Goal: Transaction & Acquisition: Purchase product/service

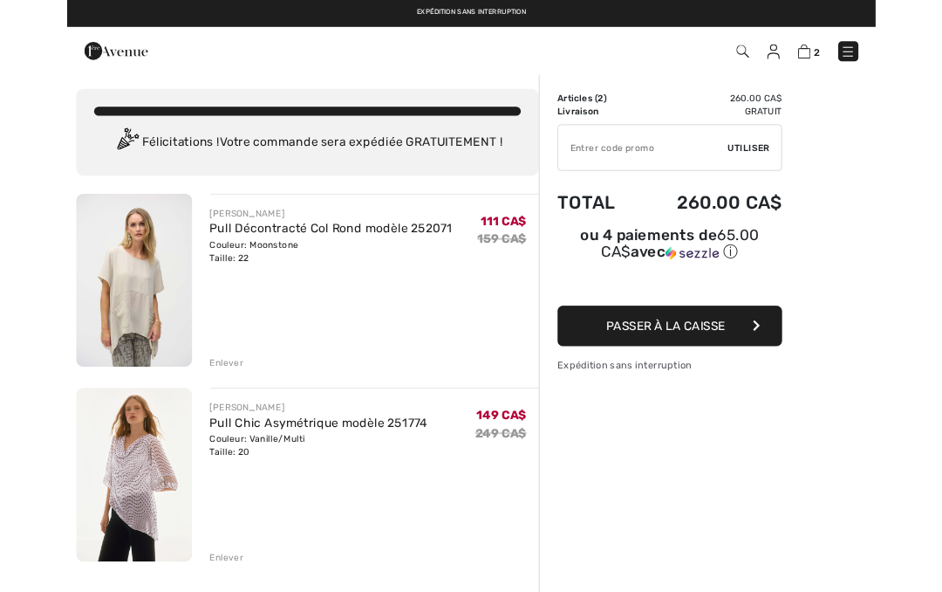
scroll to position [1, 0]
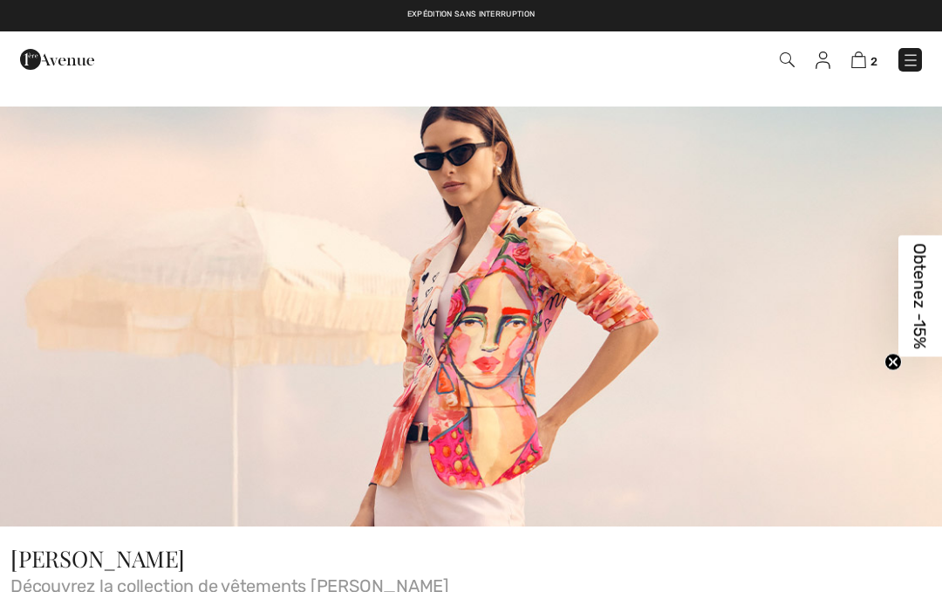
checkbox input "true"
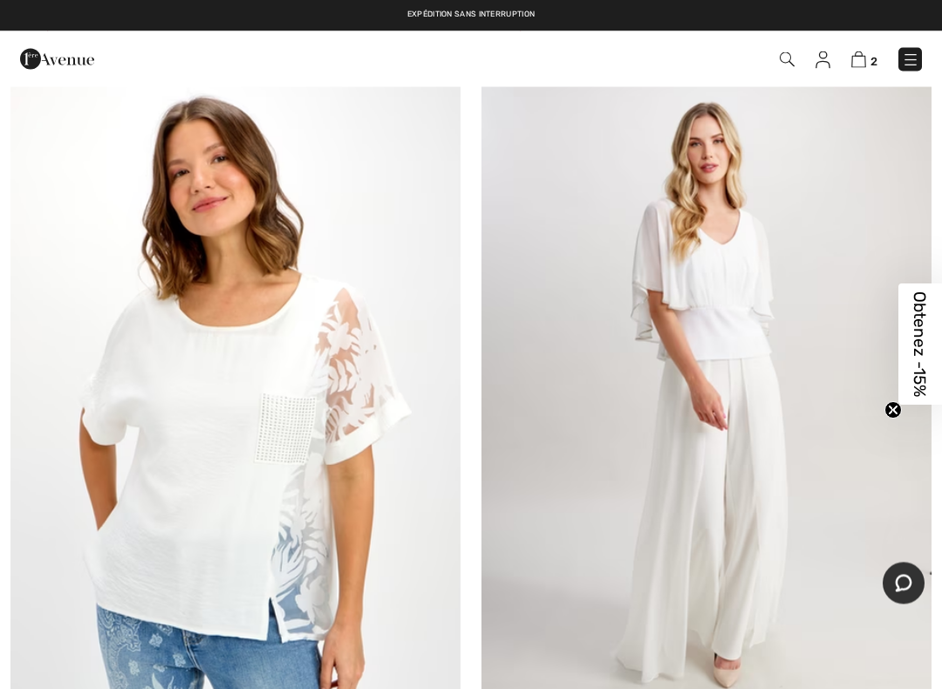
scroll to position [11420, 0]
click at [359, 484] on img at bounding box center [235, 402] width 450 height 675
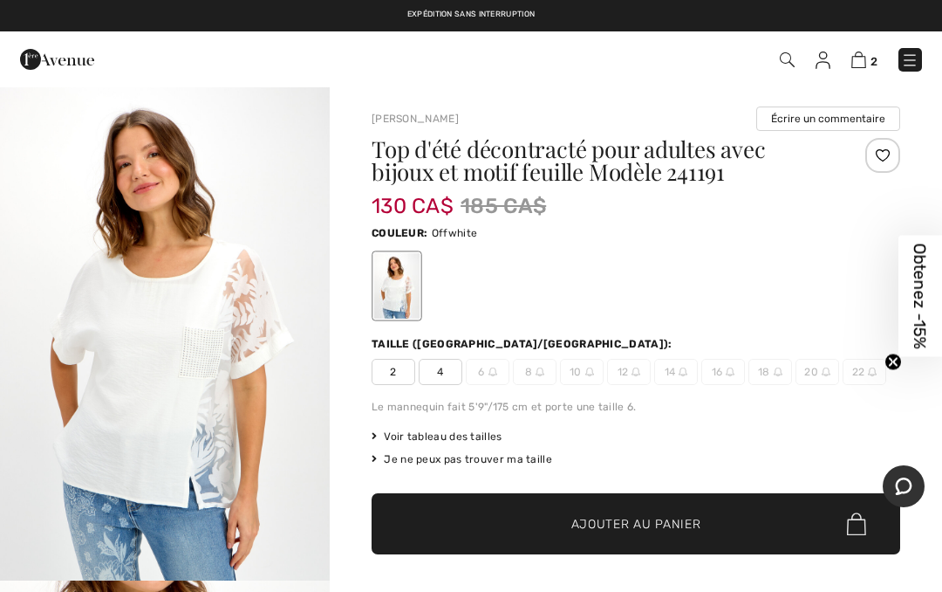
click at [444, 374] on span "4" at bounding box center [441, 372] width 44 height 26
click at [647, 528] on span "Ajouter au panier" at bounding box center [637, 524] width 130 height 18
click at [874, 57] on span "3" at bounding box center [874, 61] width 7 height 13
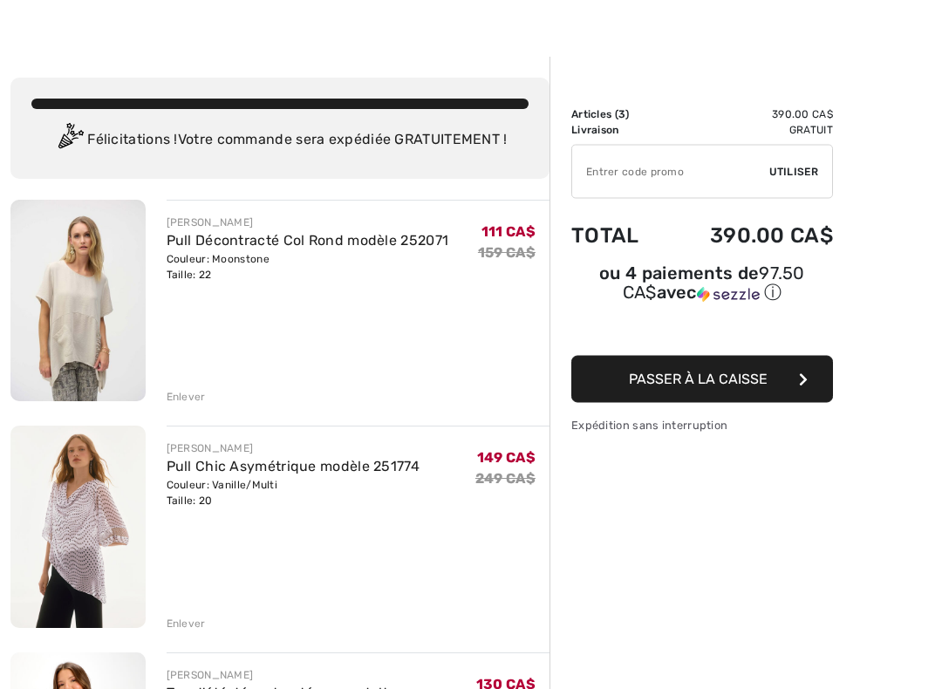
scroll to position [29, 0]
click at [193, 394] on div "Enlever" at bounding box center [186, 397] width 39 height 16
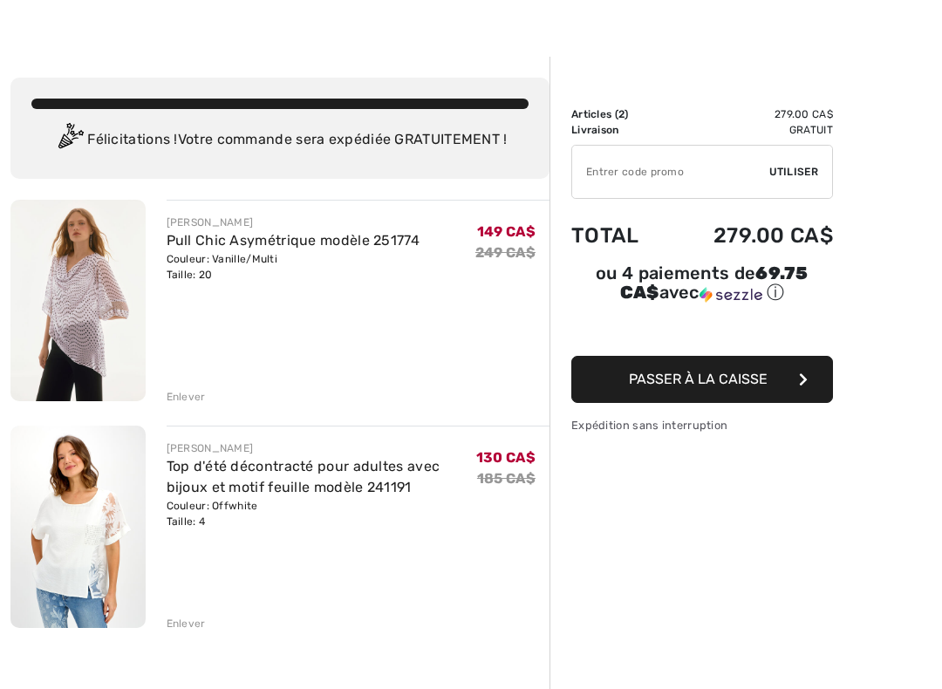
click at [197, 405] on div "Enlever" at bounding box center [186, 397] width 39 height 16
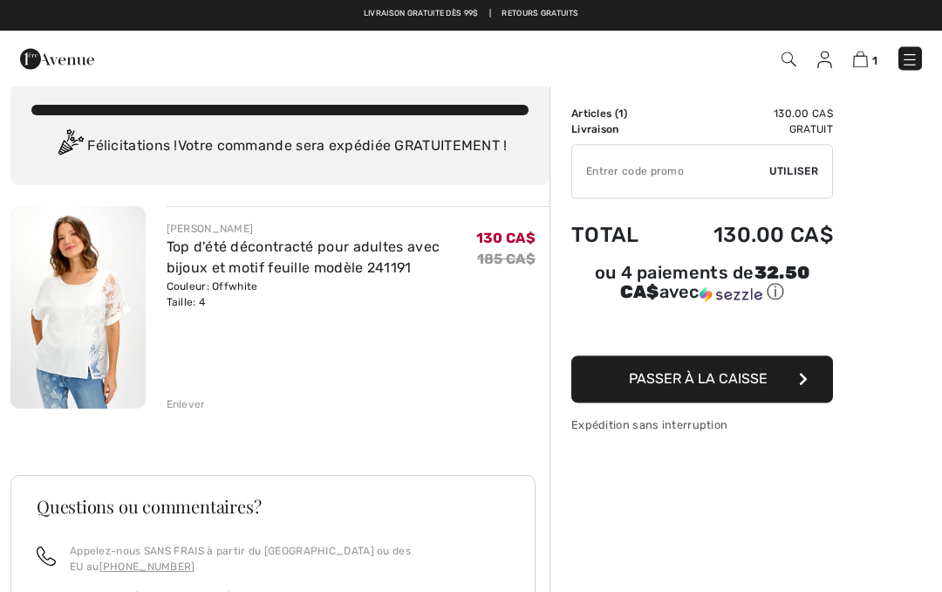
scroll to position [71, 0]
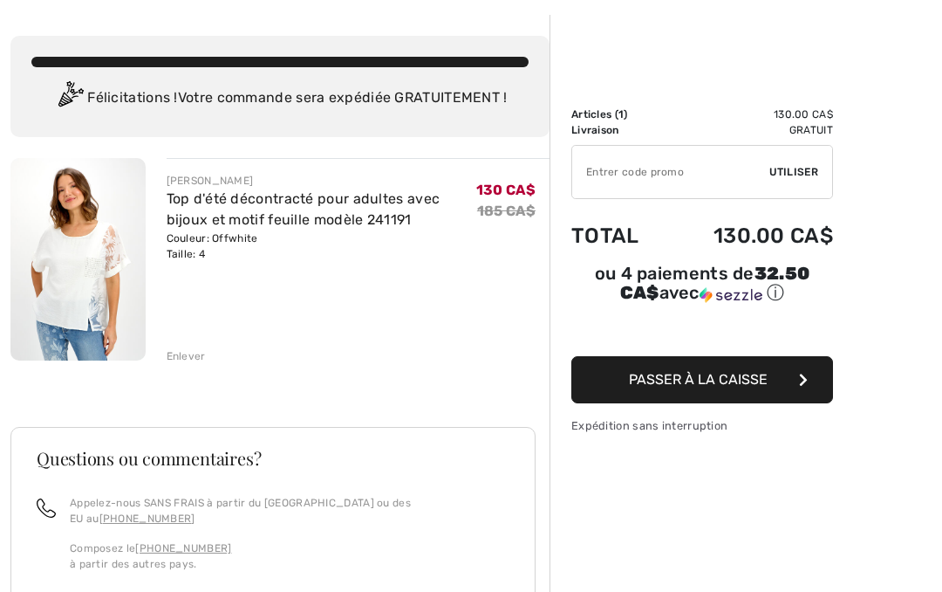
click at [734, 371] on button "Passer à la caisse" at bounding box center [703, 379] width 262 height 47
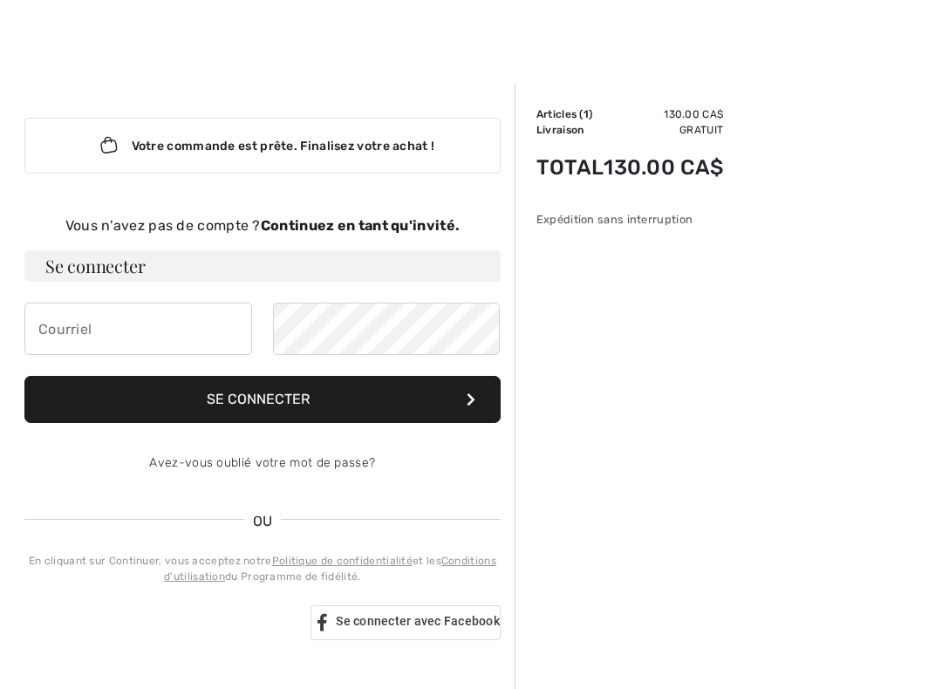
scroll to position [3, 0]
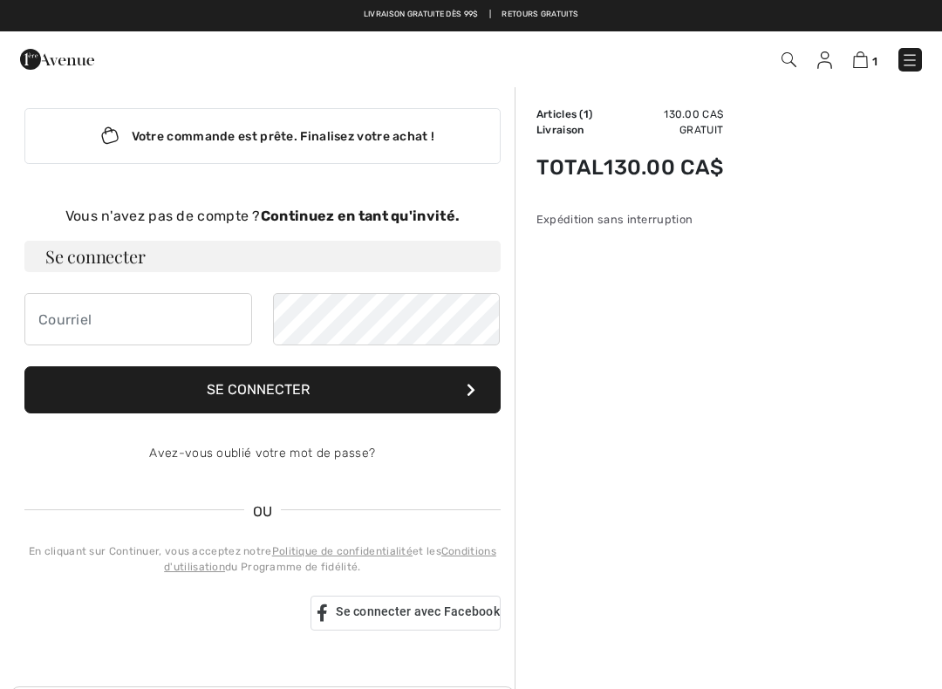
click at [281, 383] on button "Se connecter" at bounding box center [262, 390] width 476 height 47
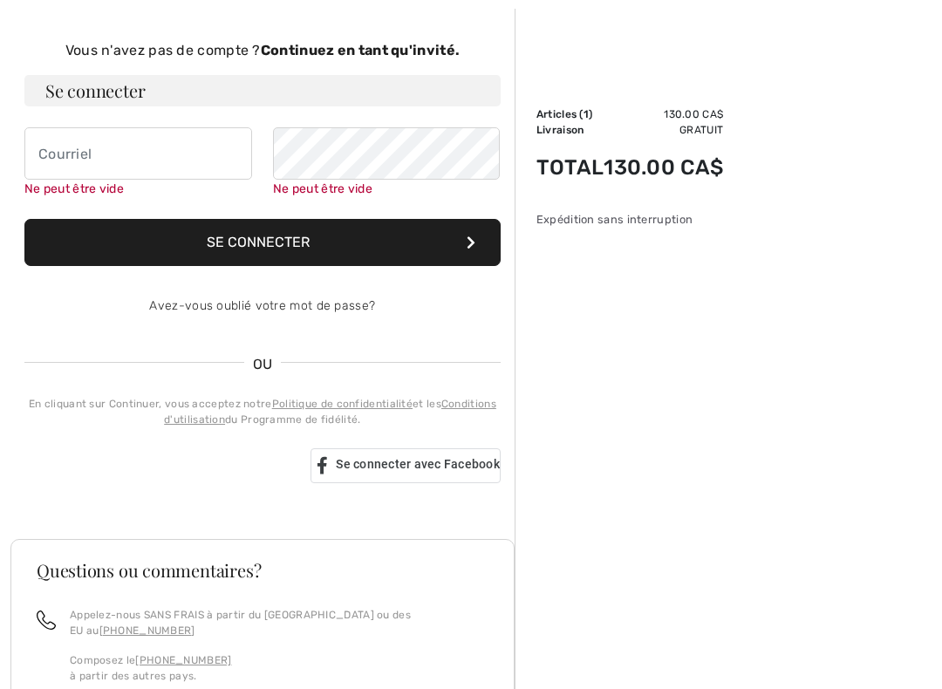
scroll to position [194, 0]
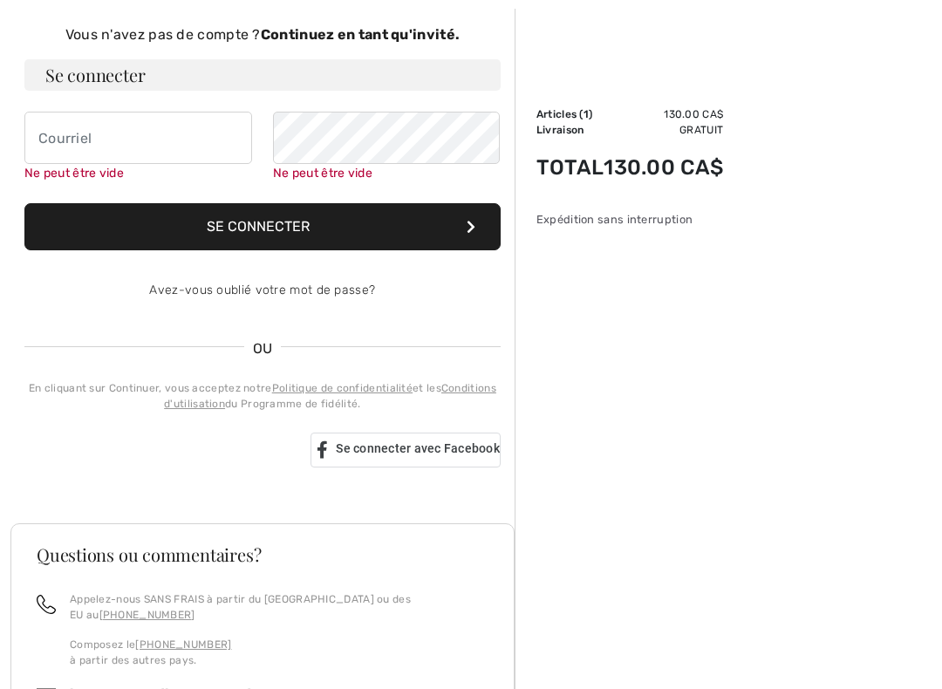
click at [472, 323] on div "Vous n'avez pas de compte ? Continuez en tant qu'invité. Se connecter Ne peut ê…" at bounding box center [262, 245] width 476 height 443
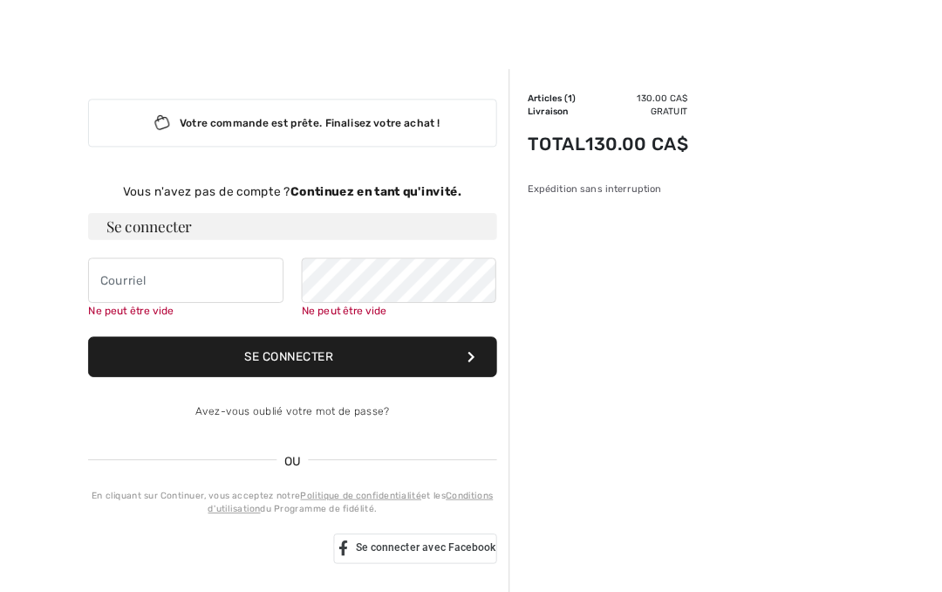
scroll to position [0, 0]
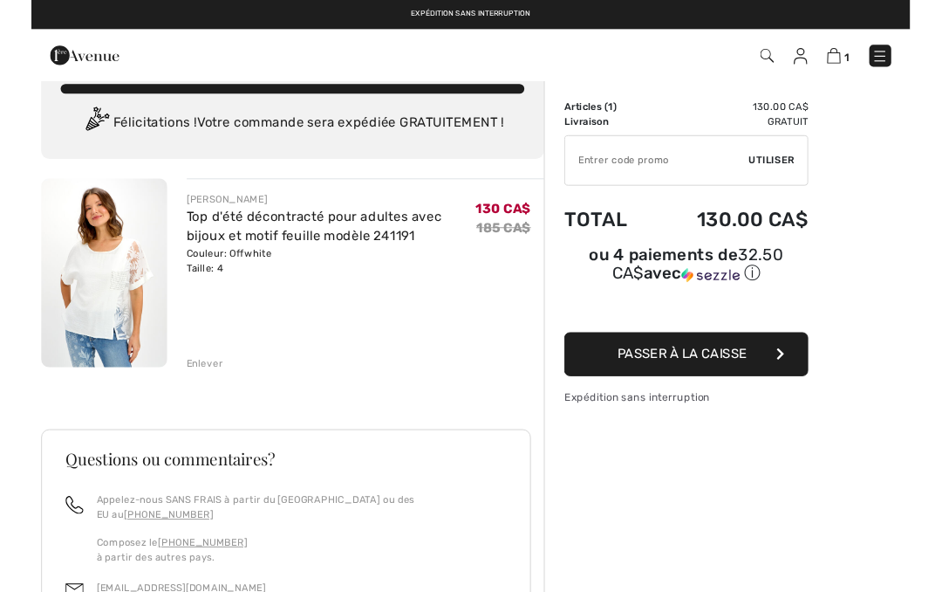
scroll to position [59, 0]
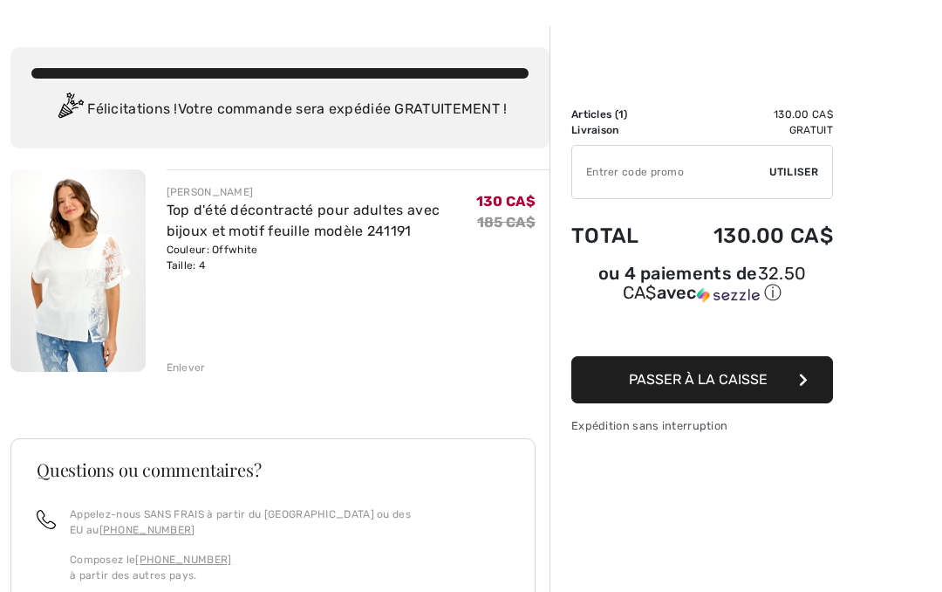
click at [701, 394] on button "Passer à la caisse" at bounding box center [703, 379] width 262 height 47
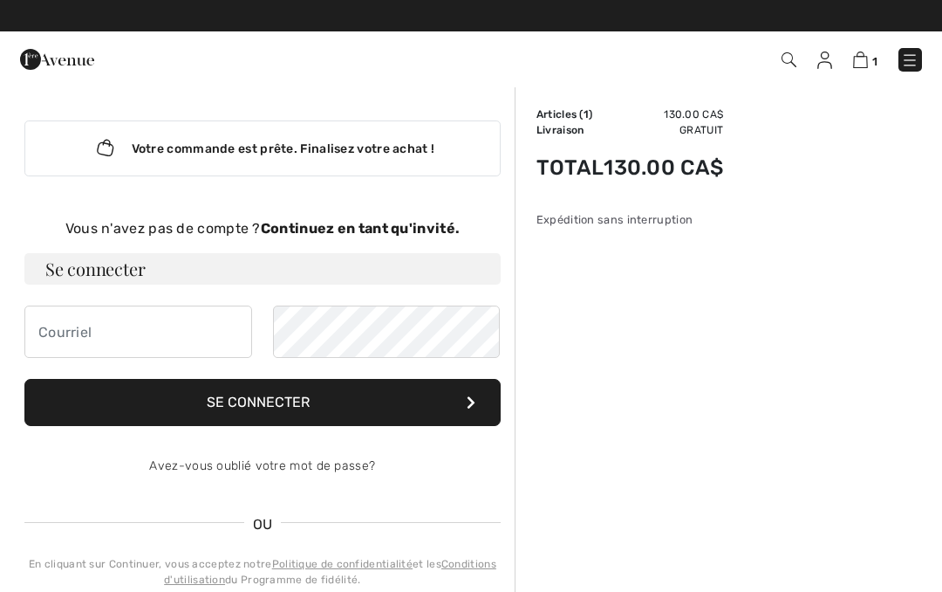
click at [346, 230] on strong "Continuez en tant qu'invité." at bounding box center [360, 228] width 199 height 17
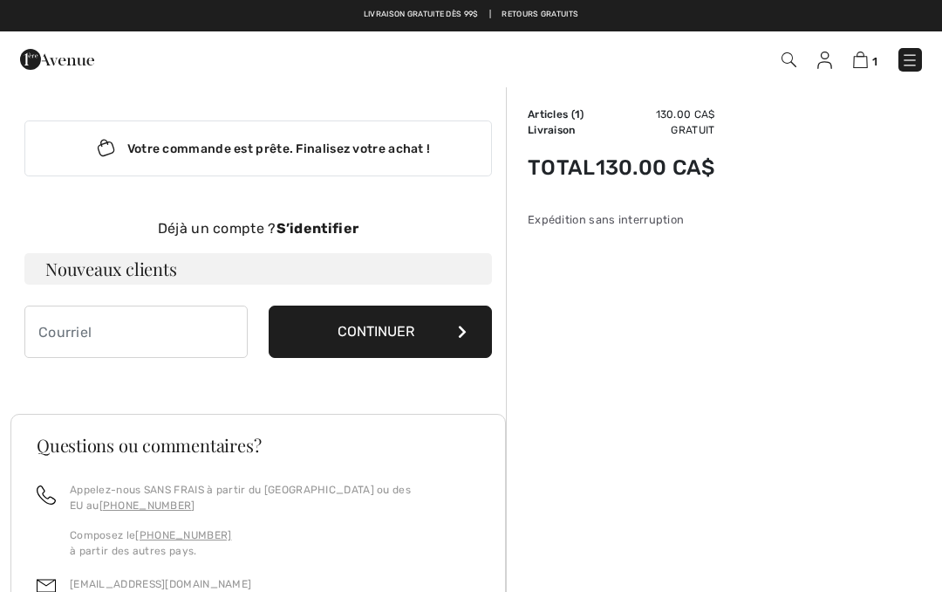
click at [390, 340] on button "Continuer" at bounding box center [380, 331] width 223 height 52
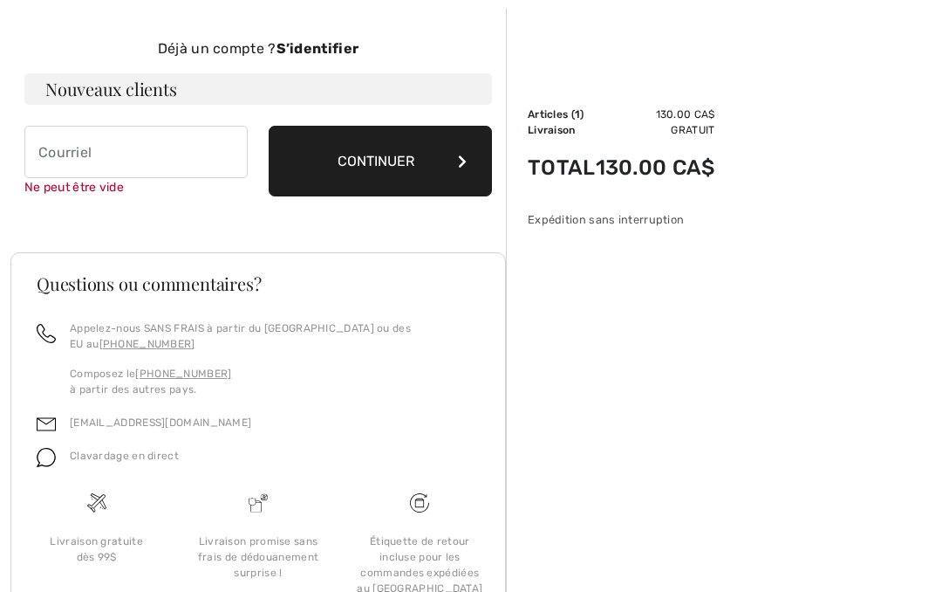
scroll to position [180, 0]
click at [91, 150] on input "email" at bounding box center [135, 152] width 223 height 52
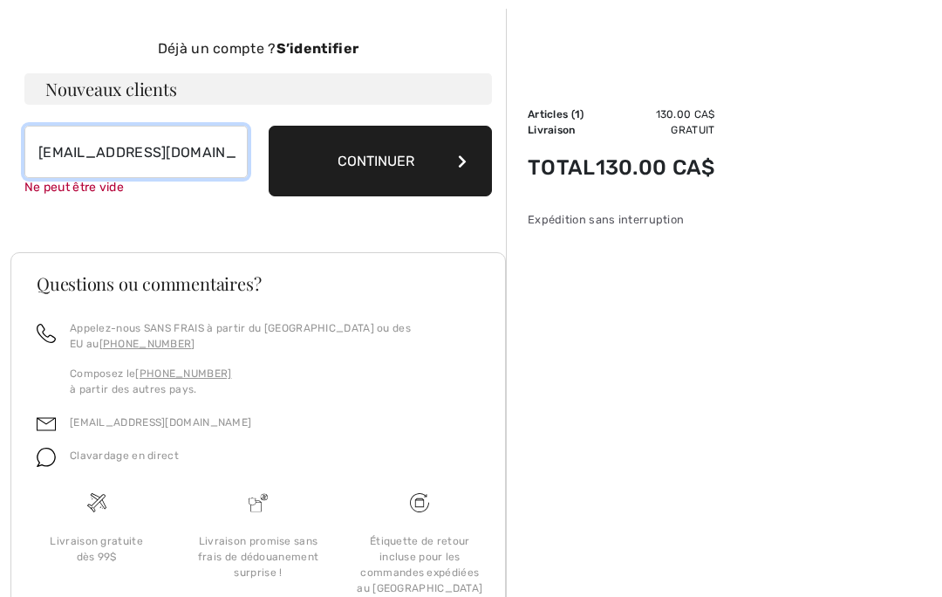
type input "[EMAIL_ADDRESS][DOMAIN_NAME]"
click at [393, 160] on button "Continuer" at bounding box center [380, 161] width 223 height 71
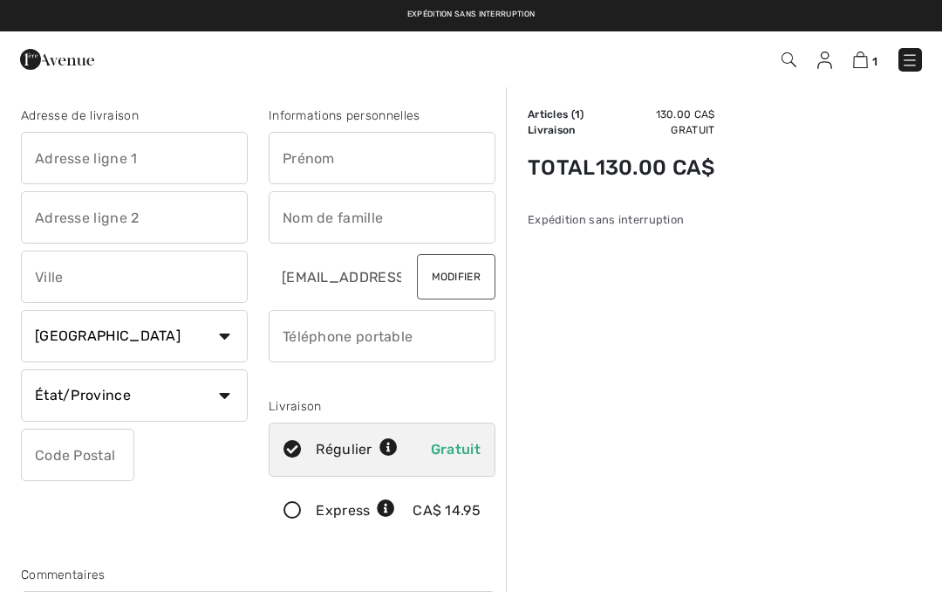
click at [445, 164] on input "text" at bounding box center [382, 158] width 227 height 52
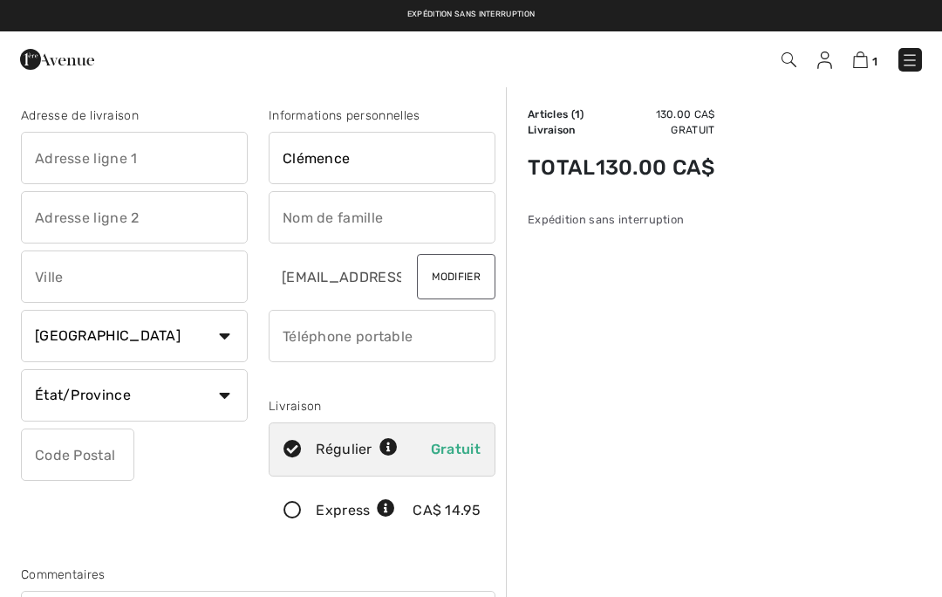
click at [410, 229] on input "text" at bounding box center [382, 217] width 227 height 52
type input "Clémence"
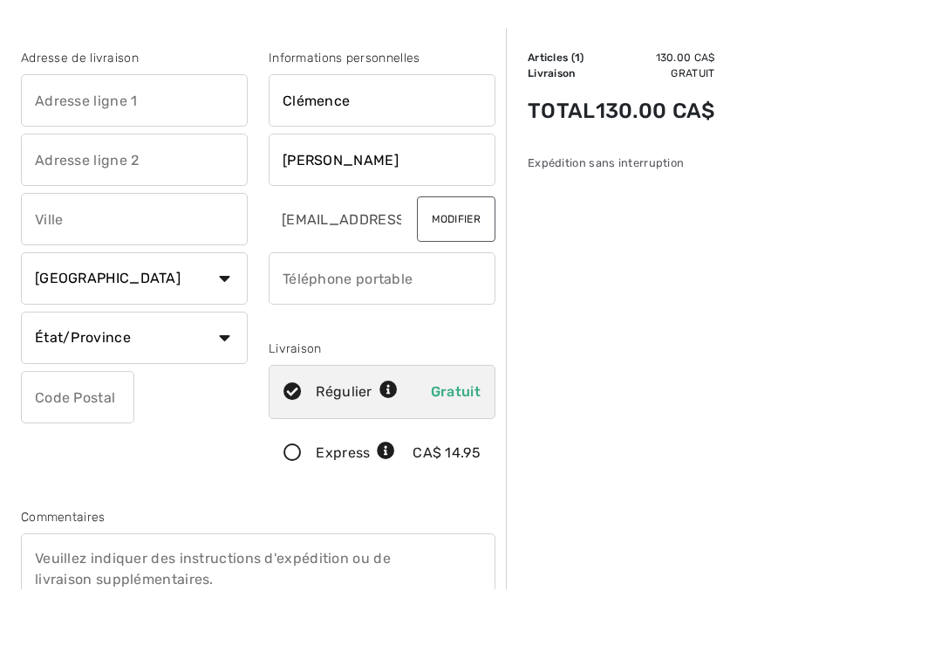
type input "[PERSON_NAME]"
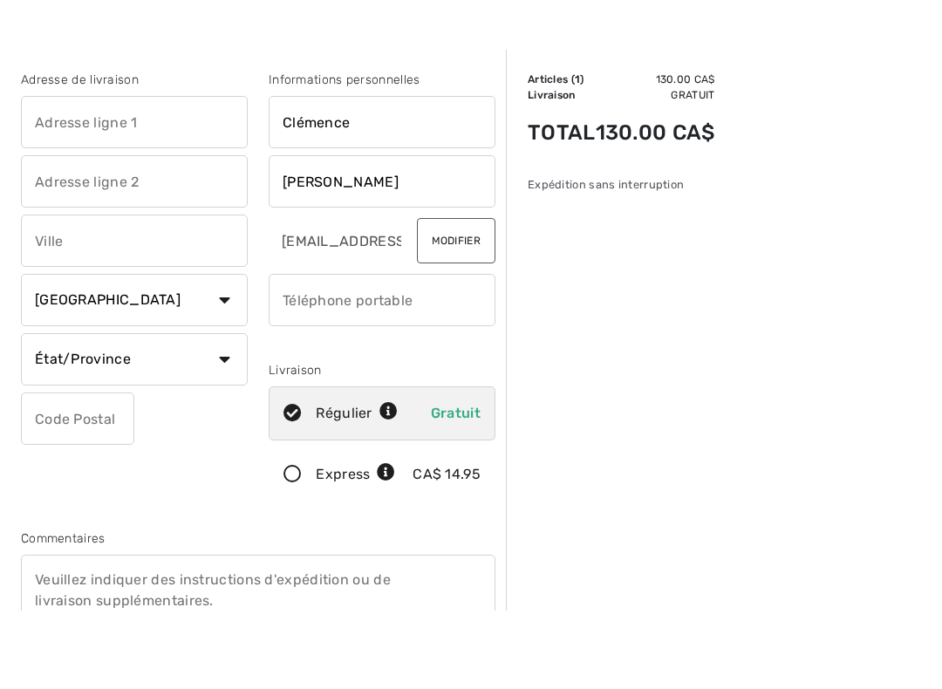
scroll to position [58, 0]
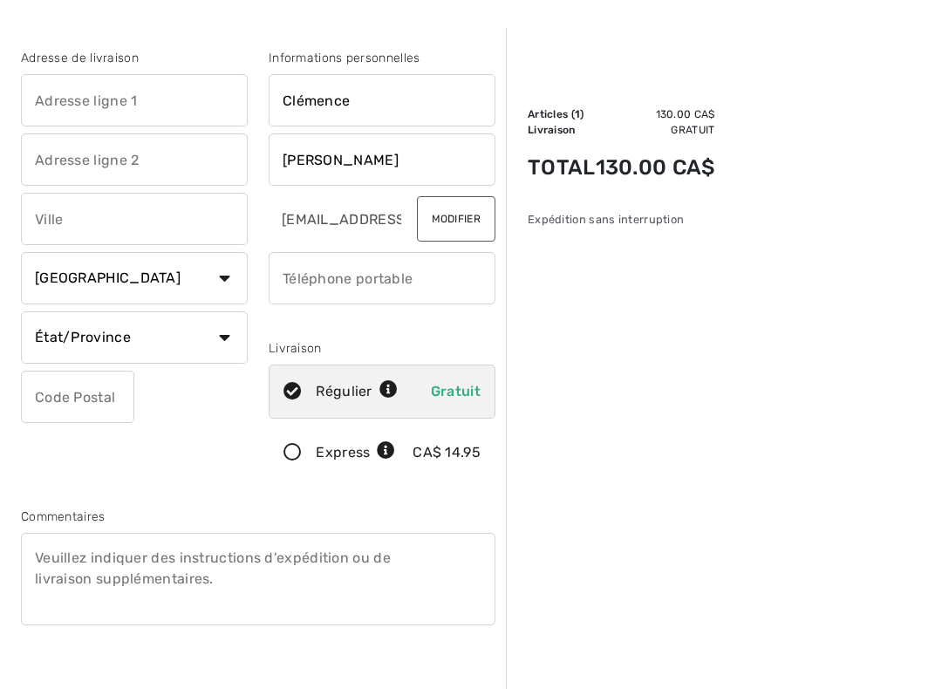
click at [220, 344] on select "État/Province [GEOGRAPHIC_DATA][PERSON_NAME][GEOGRAPHIC_DATA] [GEOGRAPHIC_DATA]…" at bounding box center [134, 338] width 227 height 52
select select "QC"
click at [109, 408] on input "text" at bounding box center [77, 397] width 113 height 52
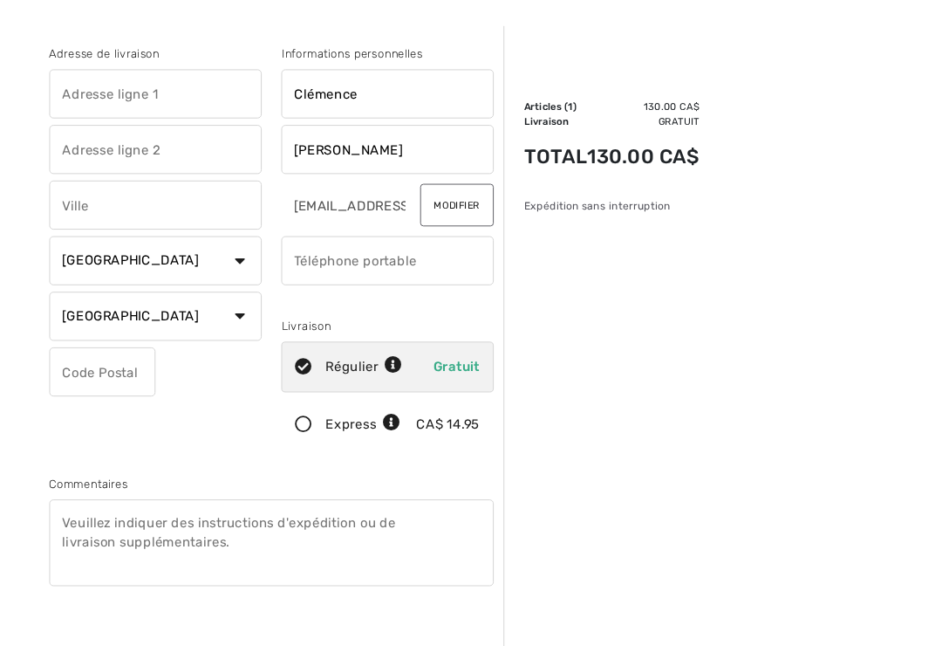
scroll to position [57, 0]
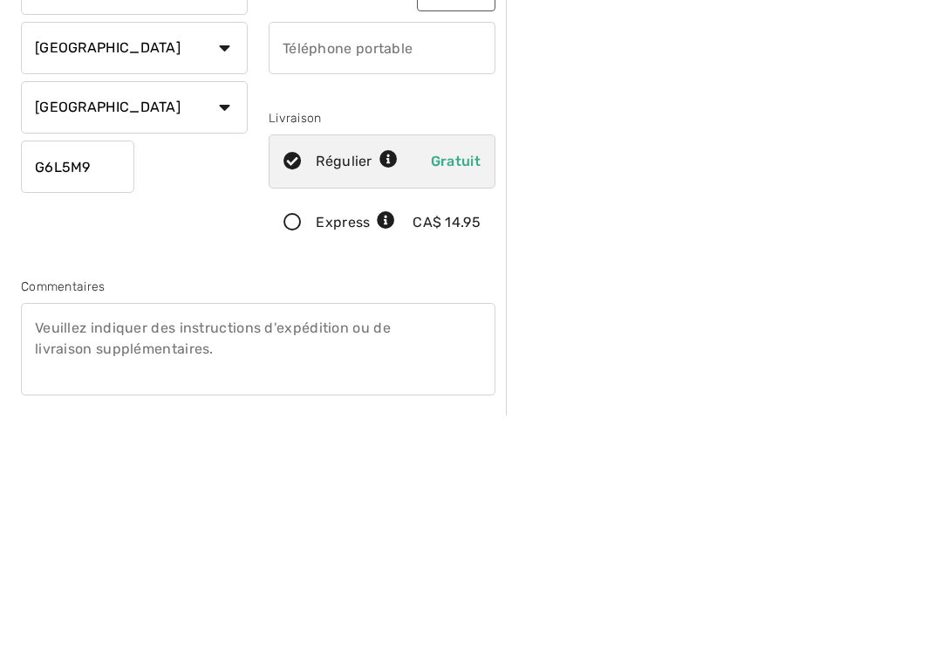
type input "G6L5M9"
click at [331, 382] on div "Régulier" at bounding box center [357, 392] width 82 height 21
radio input "true"
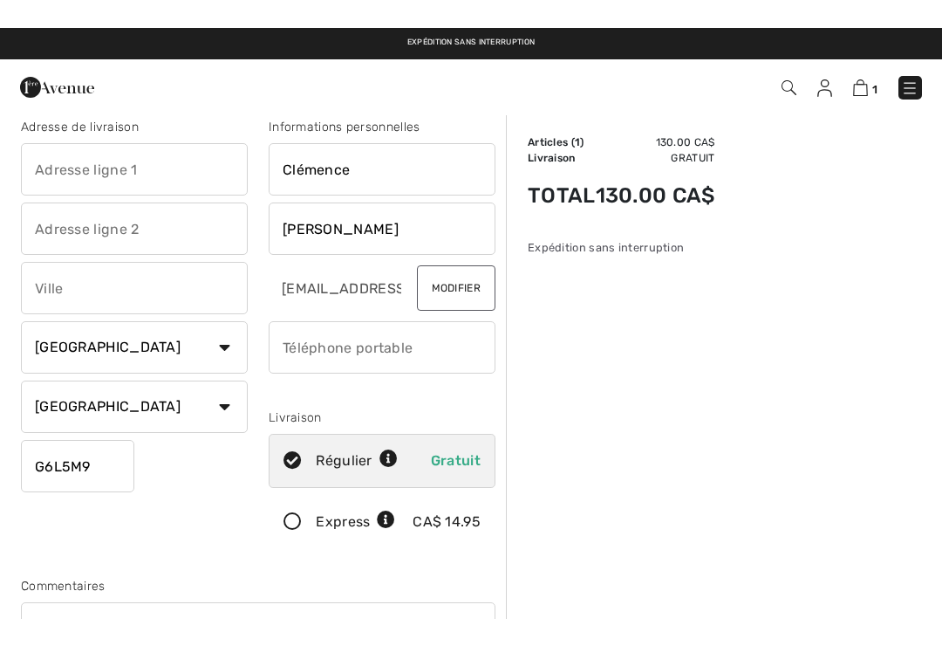
scroll to position [16, 0]
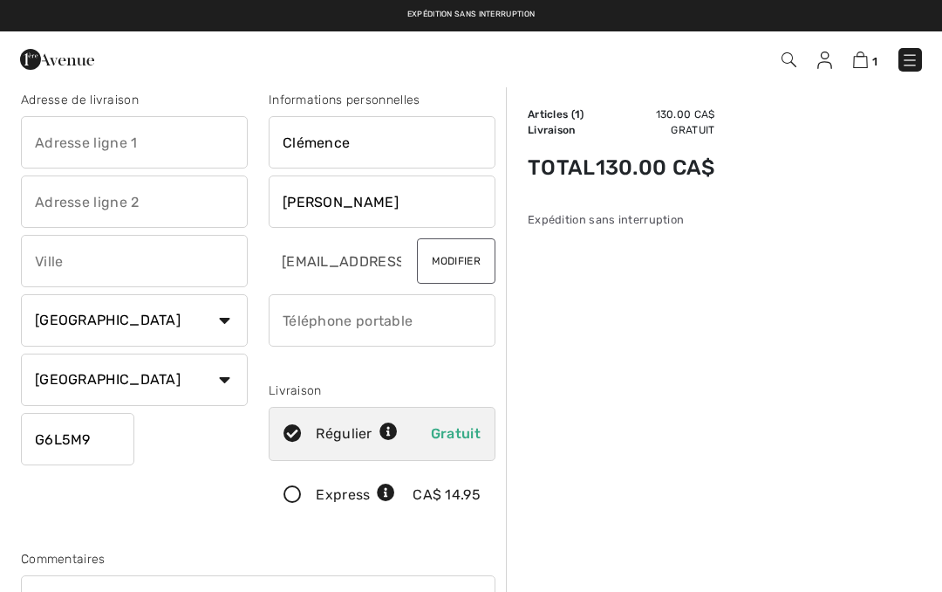
click at [141, 134] on input "text" at bounding box center [134, 142] width 227 height 52
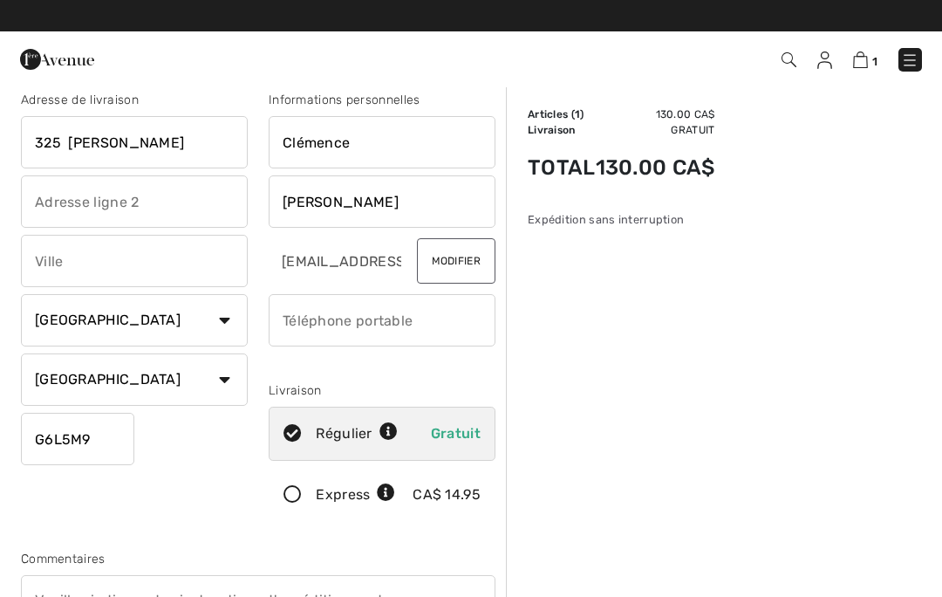
type input "325 frechette"
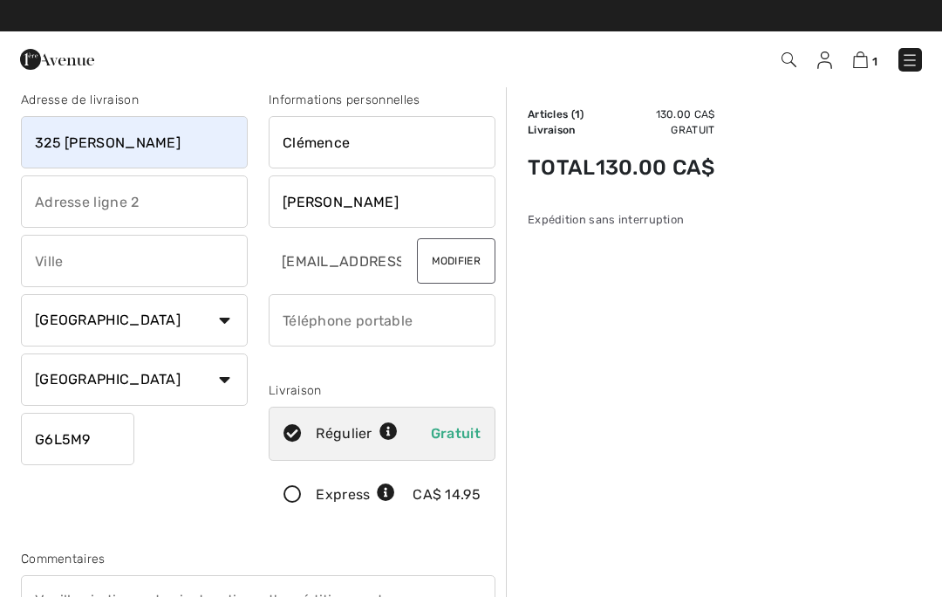
type input "[GEOGRAPHIC_DATA]"
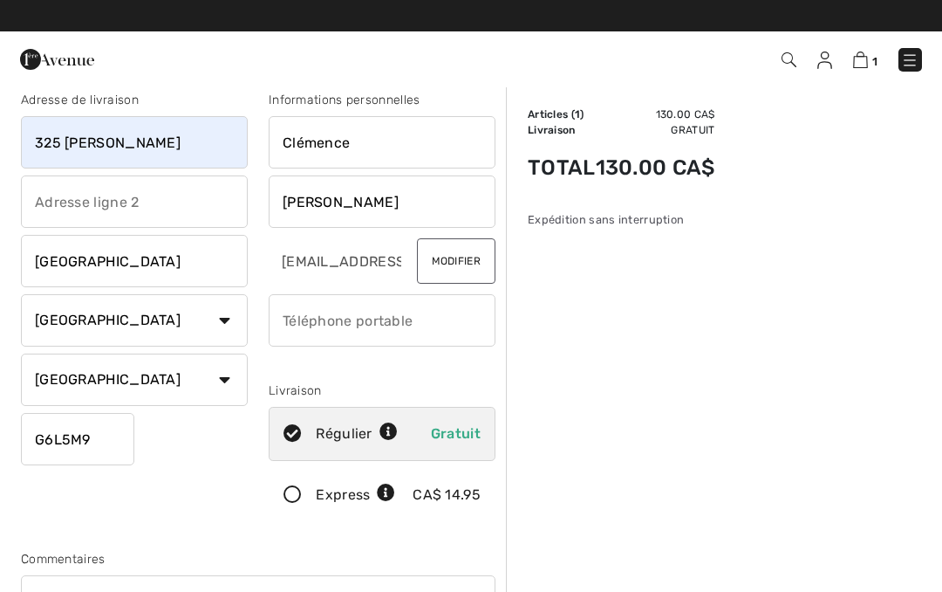
select select "FR"
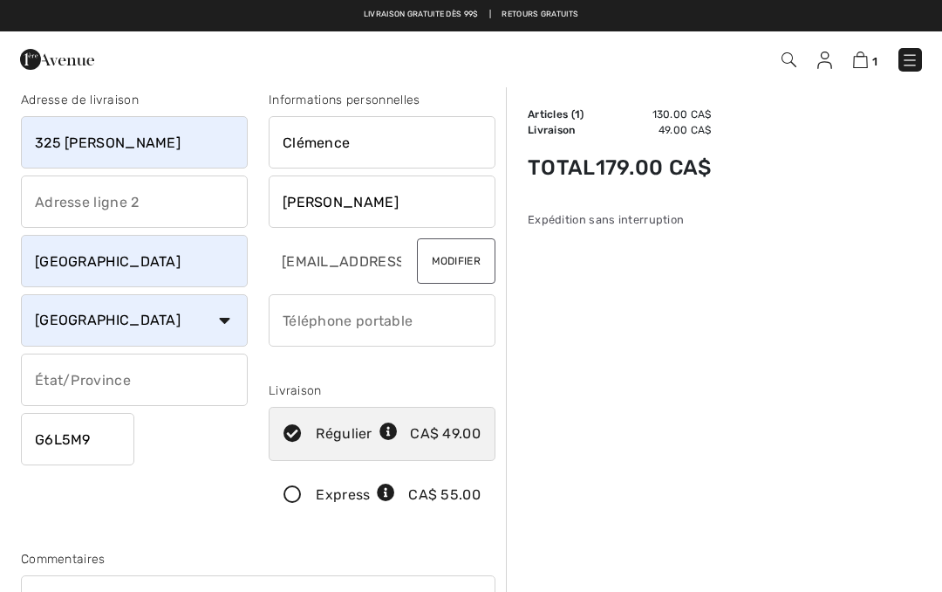
click at [222, 326] on select "Pays Canada États-Unis Afghanistan Afrique du Sud Aland Albanie Algérie Allemag…" at bounding box center [134, 320] width 227 height 52
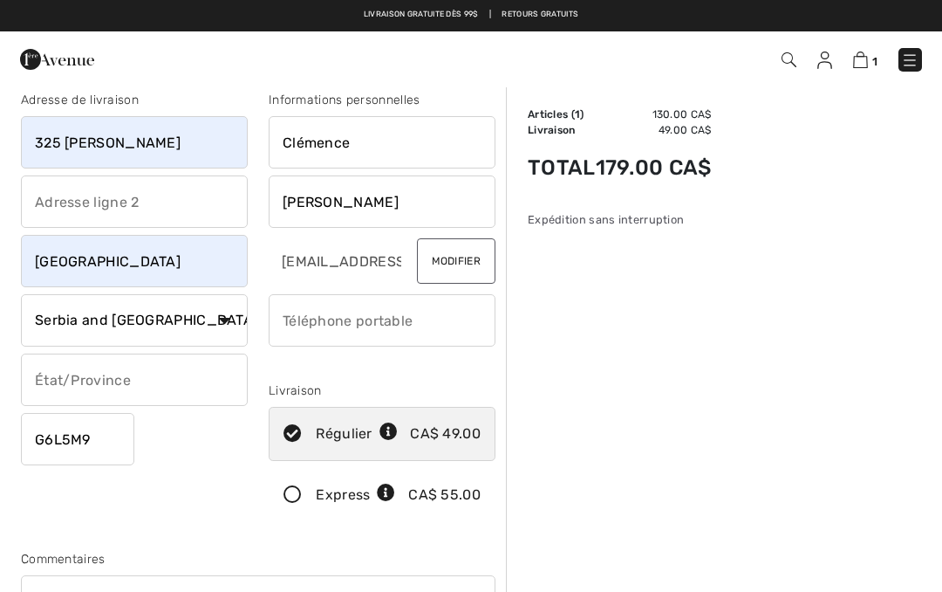
click at [225, 324] on select "Pays Canada États-Unis Afghanistan Afrique du Sud Aland Albanie Algérie Allemag…" at bounding box center [134, 320] width 227 height 52
select select "CA"
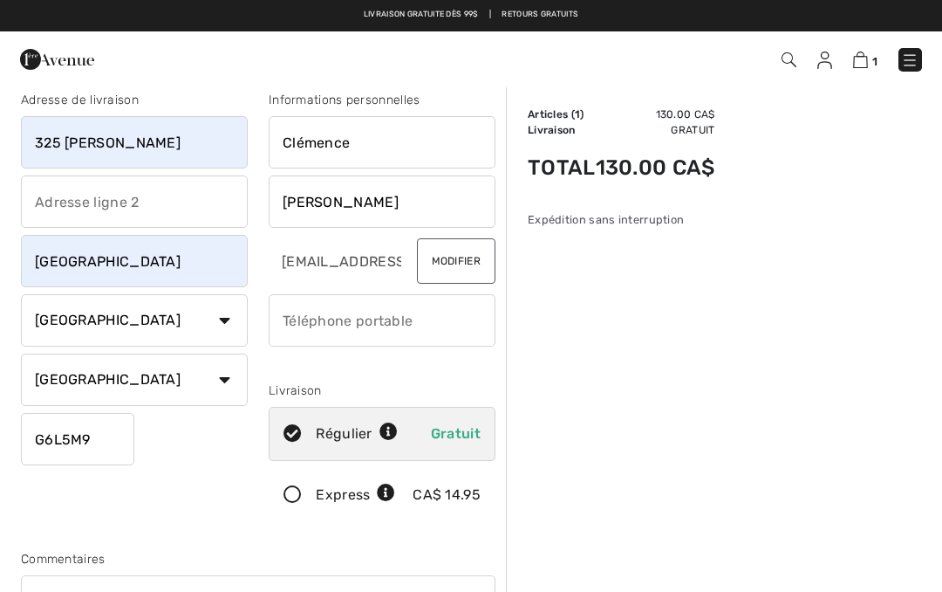
click at [393, 319] on input "phone" at bounding box center [382, 320] width 227 height 52
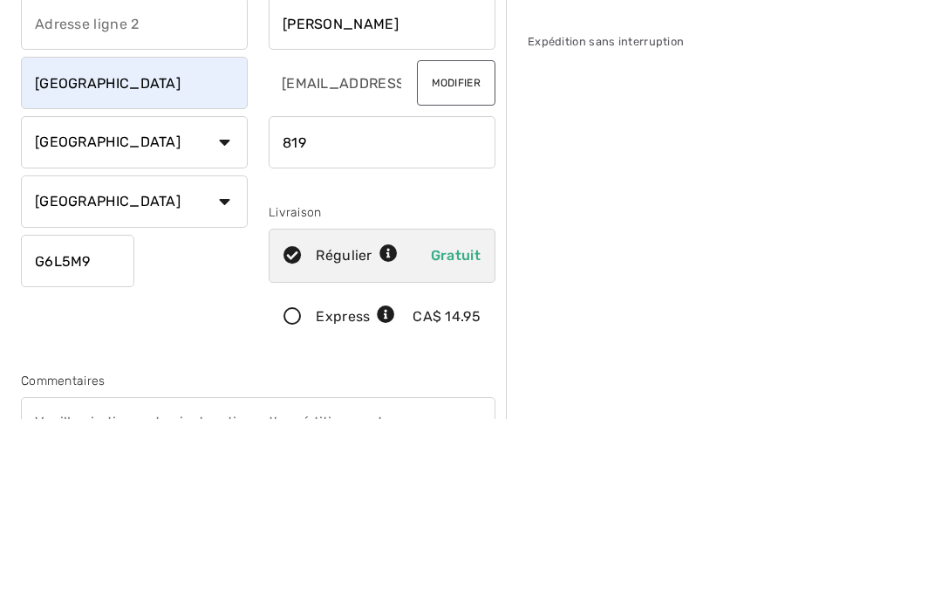
click at [387, 294] on input "phone" at bounding box center [382, 320] width 227 height 52
click at [408, 294] on input "phone" at bounding box center [382, 320] width 227 height 52
click at [416, 294] on input "phone" at bounding box center [382, 320] width 227 height 52
click at [418, 294] on input "phone" at bounding box center [382, 320] width 227 height 52
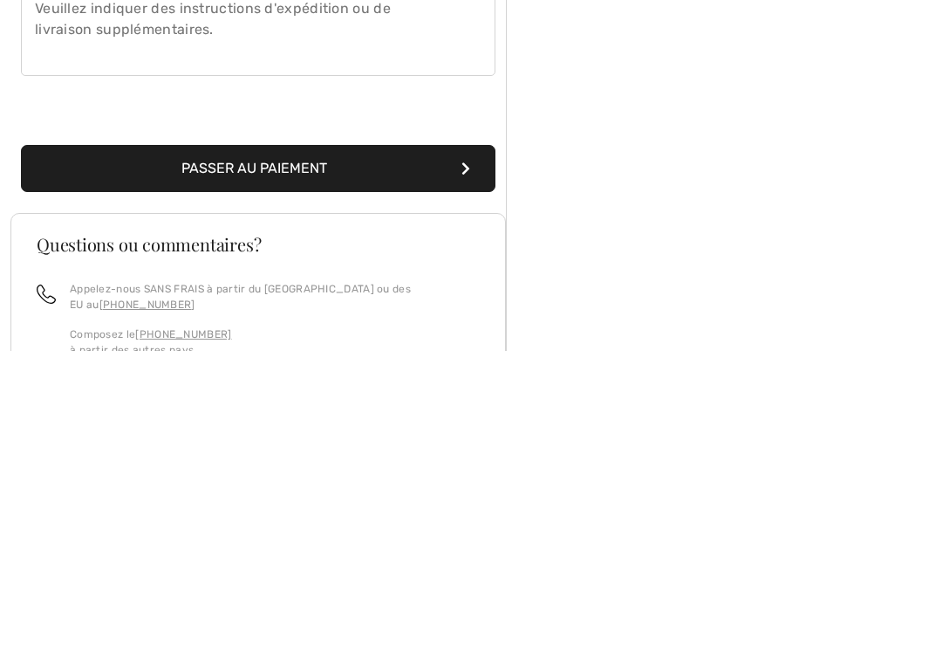
type input "8197402799"
click at [287, 441] on button "Passer au paiement" at bounding box center [258, 464] width 475 height 47
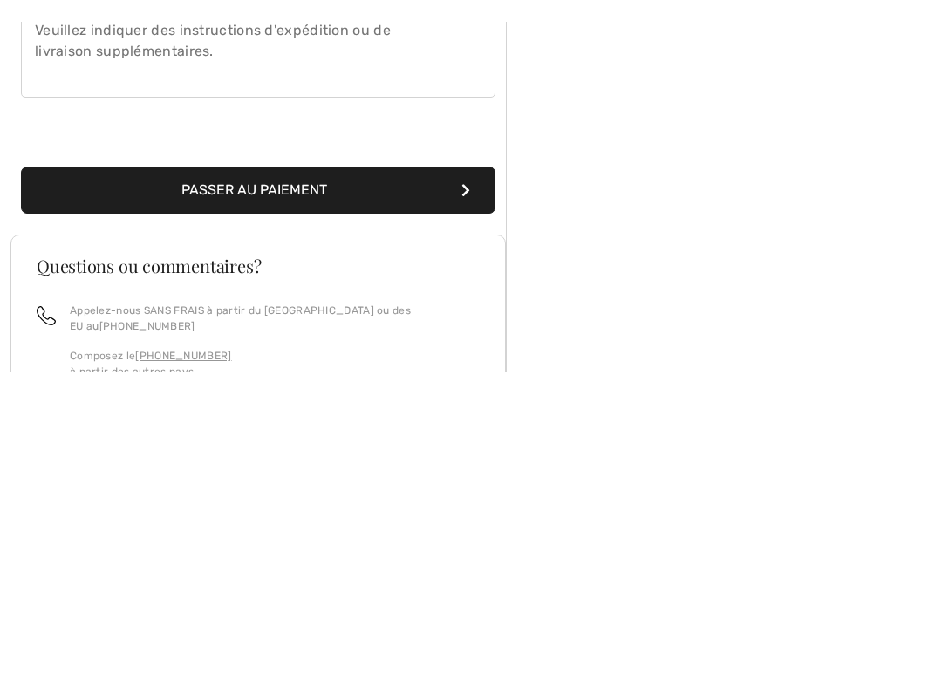
scroll to position [546, 0]
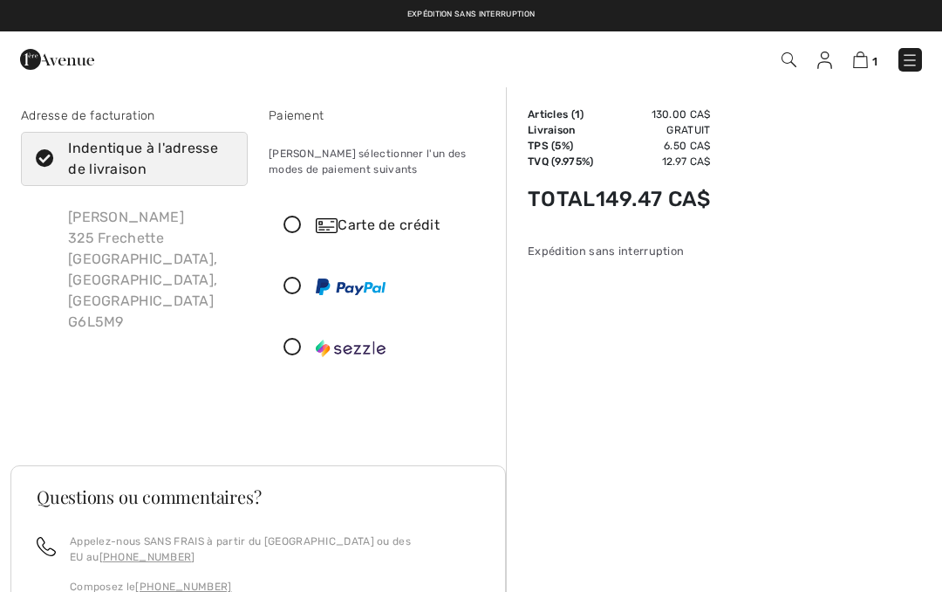
click at [294, 224] on icon at bounding box center [293, 225] width 46 height 18
